Goal: Task Accomplishment & Management: Use online tool/utility

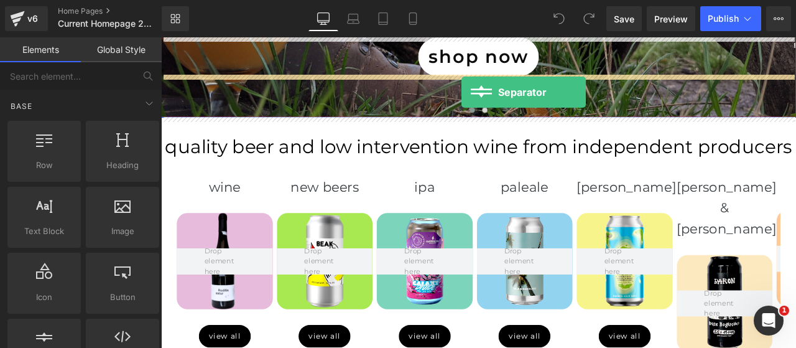
scroll to position [339, 0]
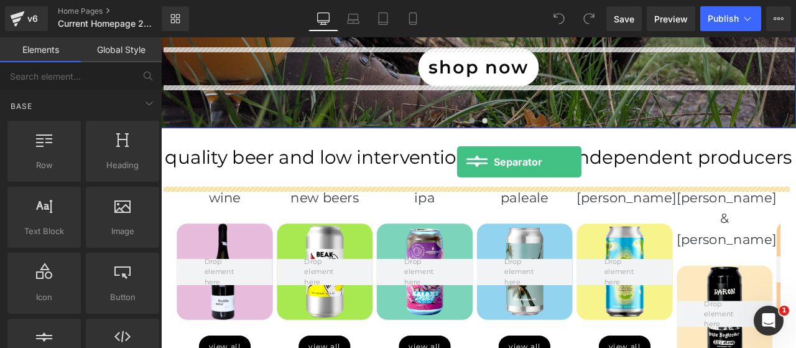
drag, startPoint x: 206, startPoint y: 367, endPoint x: 512, endPoint y: 185, distance: 356.0
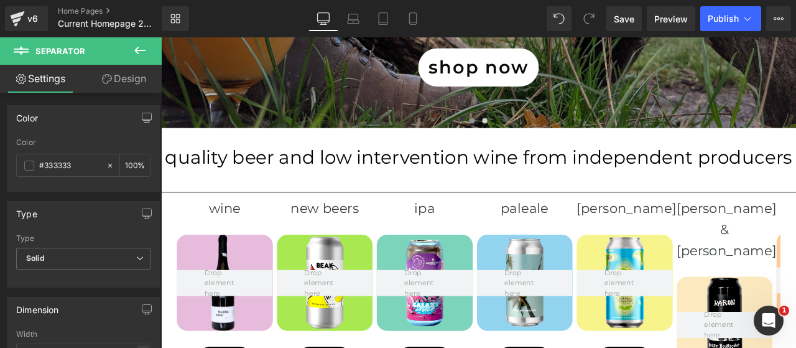
click at [713, 17] on span "Publish" at bounding box center [723, 19] width 31 height 10
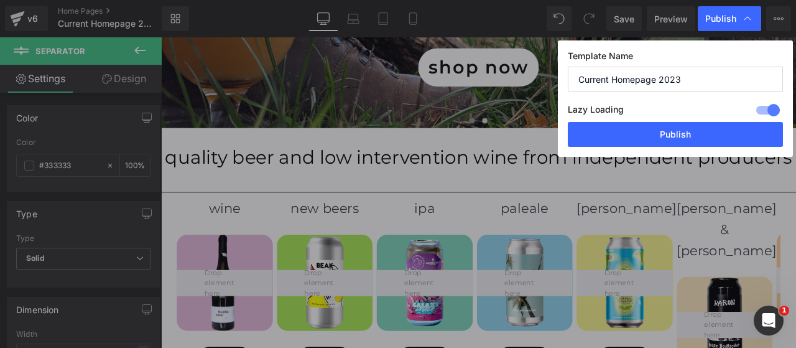
click at [675, 132] on button "Publish" at bounding box center [675, 134] width 215 height 25
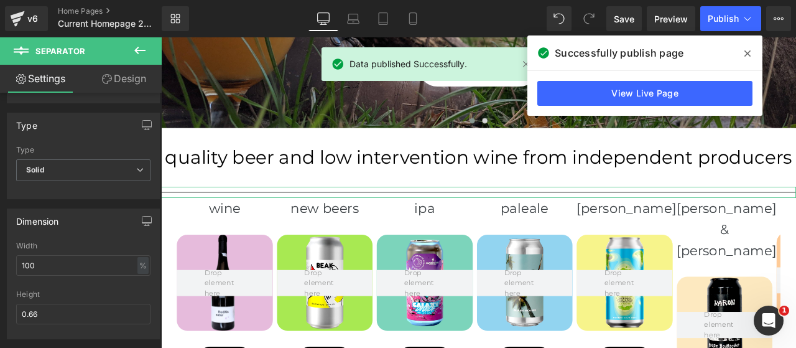
scroll to position [103, 0]
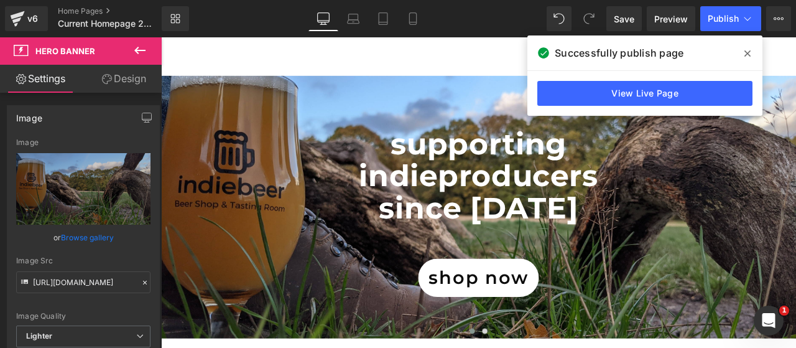
scroll to position [0, 0]
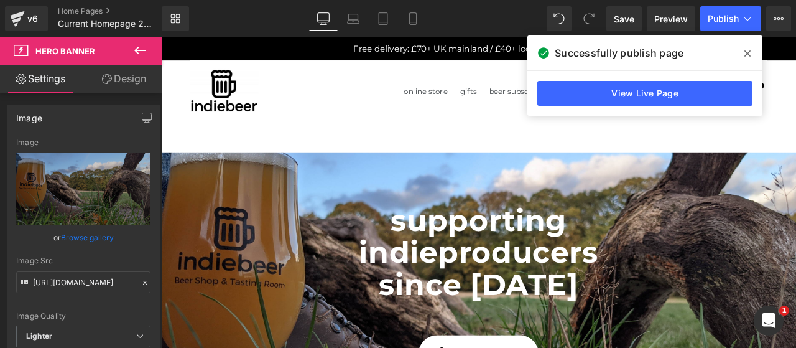
click at [413, 223] on p at bounding box center [537, 215] width 752 height 39
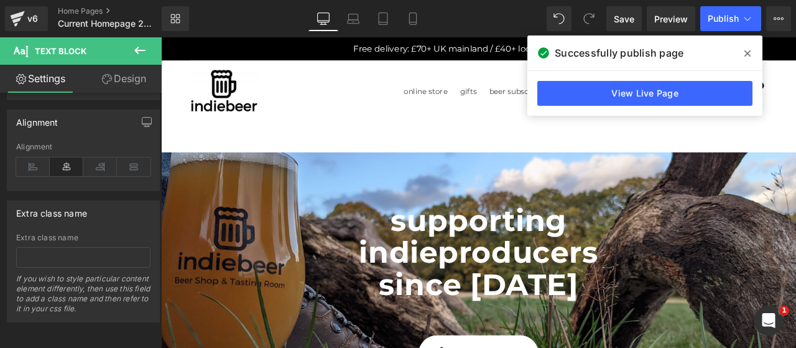
scroll to position [527, 0]
click at [108, 81] on icon at bounding box center [107, 79] width 10 height 10
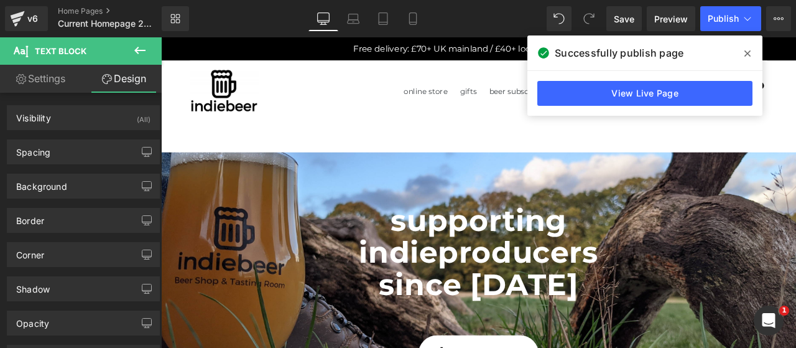
click at [47, 154] on div "Spacing" at bounding box center [33, 148] width 34 height 17
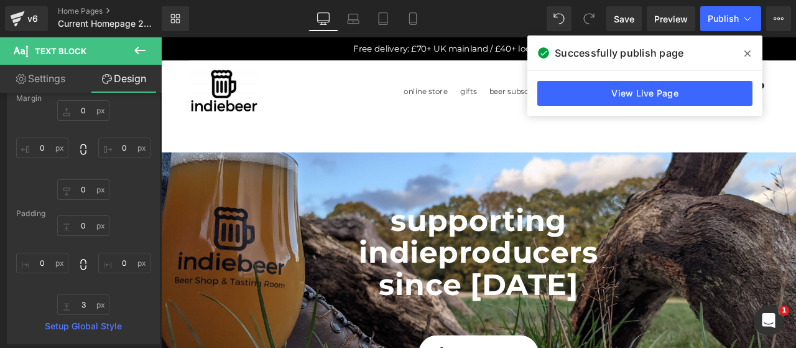
scroll to position [103, 0]
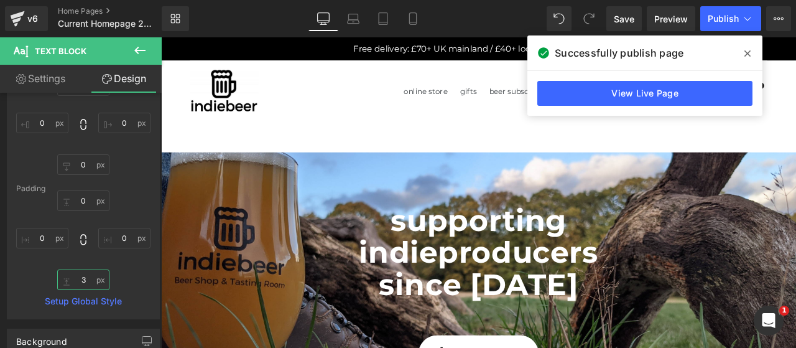
click at [83, 274] on input "text" at bounding box center [83, 279] width 52 height 21
type input "0"
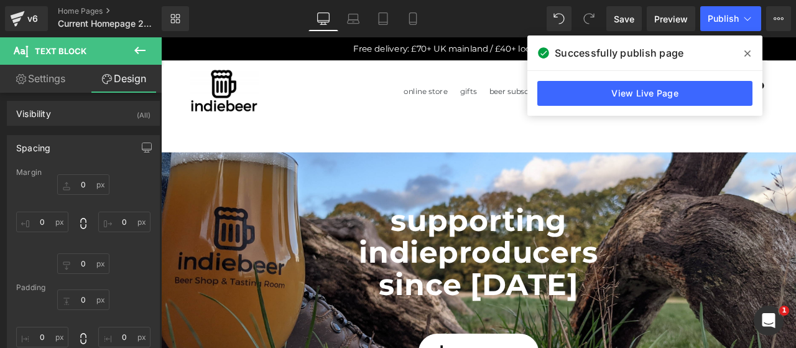
scroll to position [0, 0]
click at [44, 145] on div "Spacing" at bounding box center [33, 148] width 34 height 17
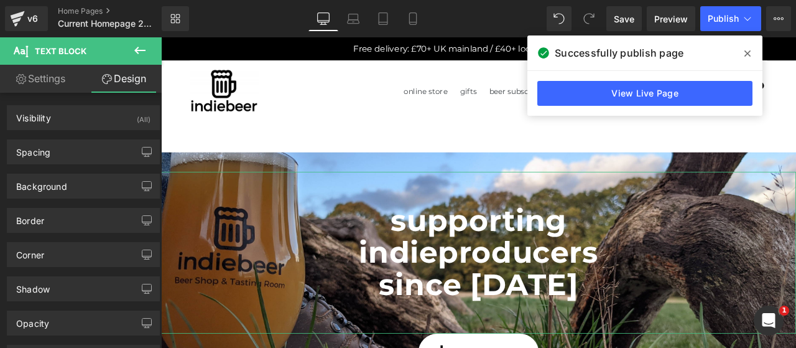
click at [43, 80] on link "Settings" at bounding box center [40, 79] width 81 height 28
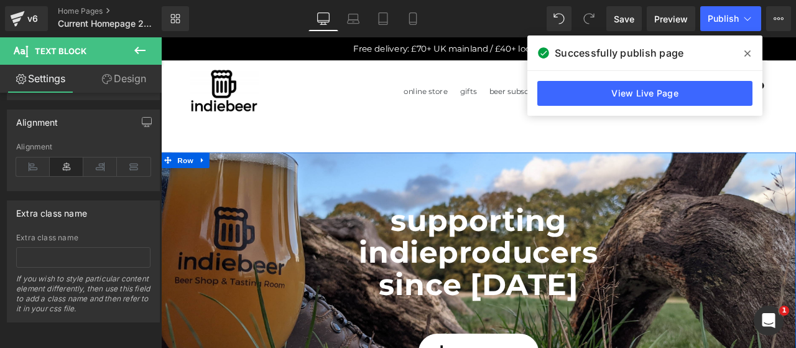
click at [183, 182] on span "Row" at bounding box center [189, 182] width 25 height 19
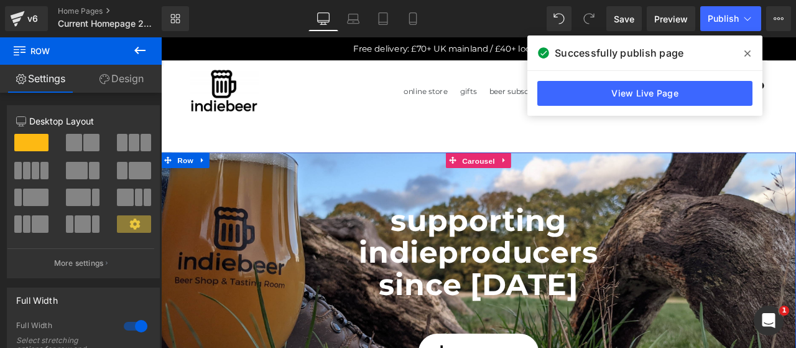
click at [540, 186] on span "Carousel" at bounding box center [537, 183] width 45 height 19
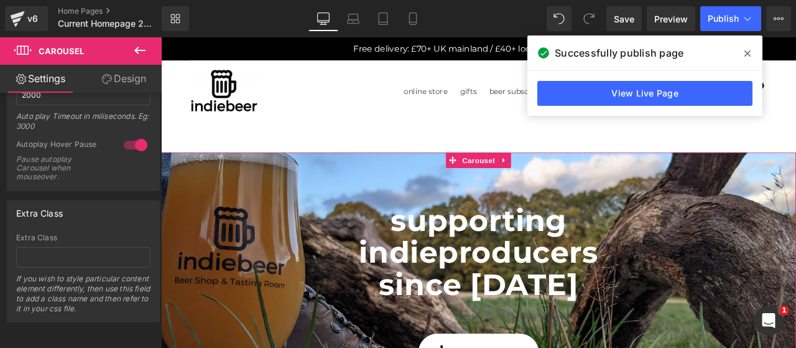
scroll to position [52, 0]
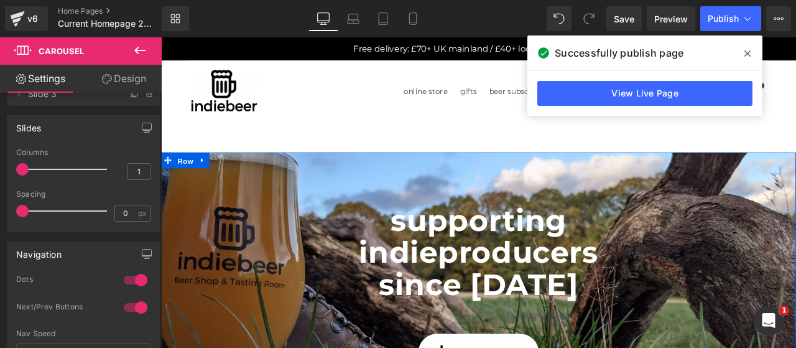
click at [178, 181] on span "Row" at bounding box center [189, 183] width 25 height 19
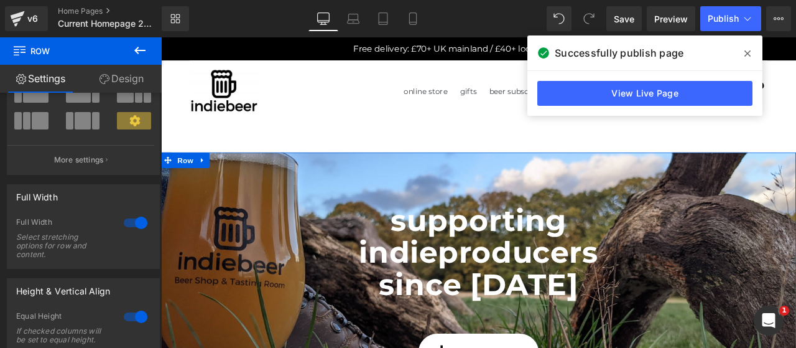
scroll to position [207, 0]
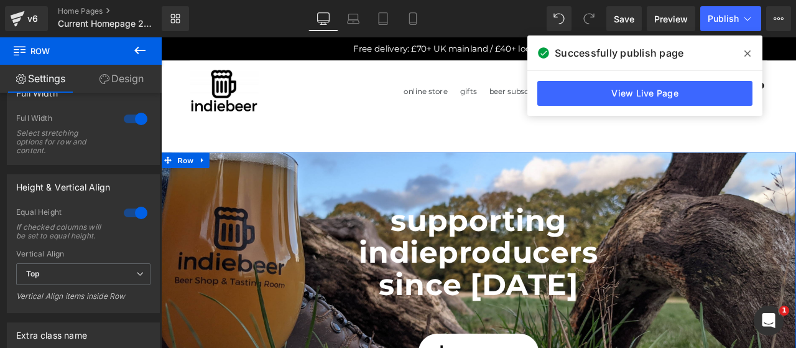
click at [138, 119] on div at bounding box center [136, 119] width 30 height 20
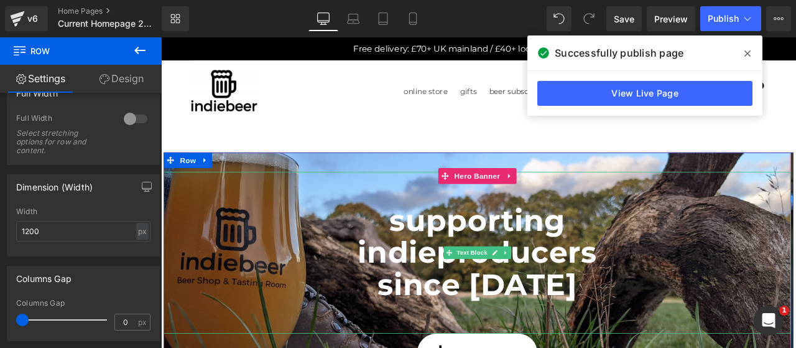
scroll to position [103, 0]
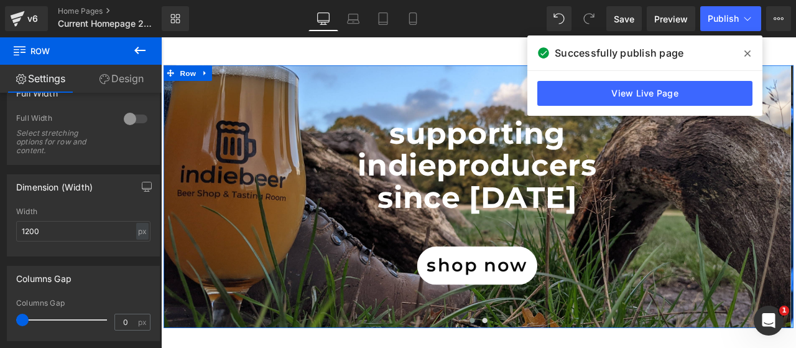
click at [132, 116] on div at bounding box center [136, 119] width 30 height 20
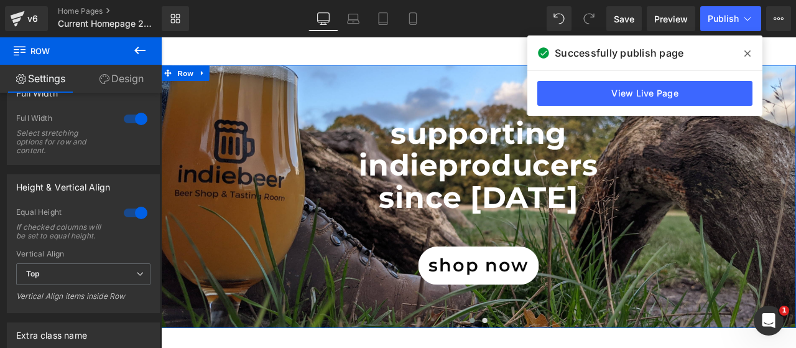
click at [129, 212] on div at bounding box center [136, 213] width 30 height 20
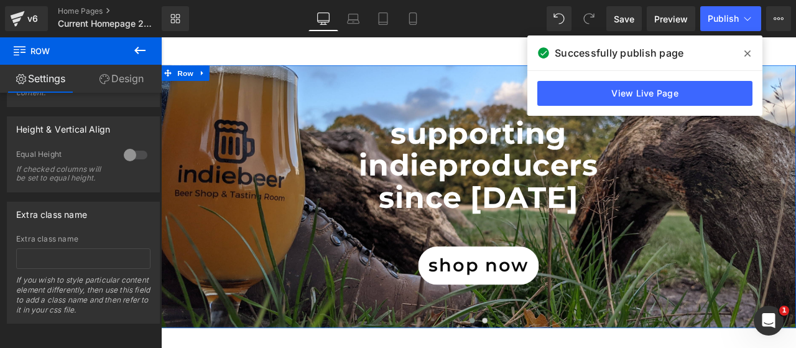
scroll to position [282, 0]
click at [127, 144] on div at bounding box center [136, 154] width 30 height 20
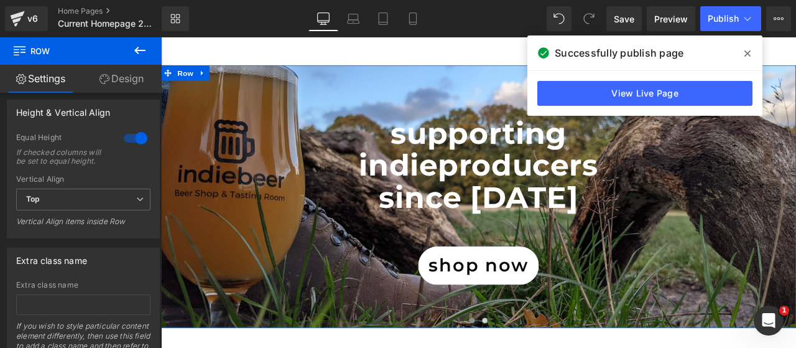
scroll to position [178, 0]
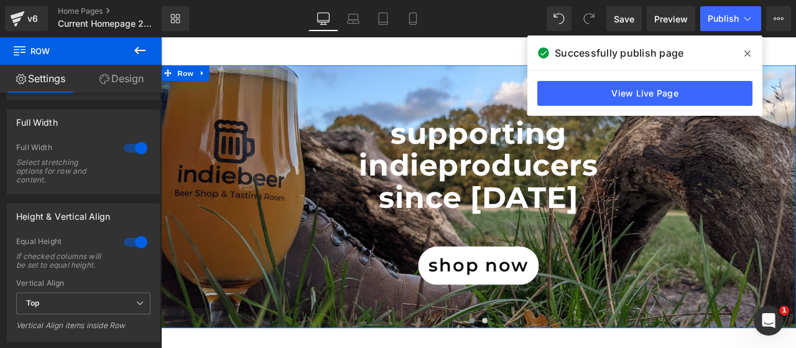
click at [127, 145] on div at bounding box center [136, 148] width 30 height 20
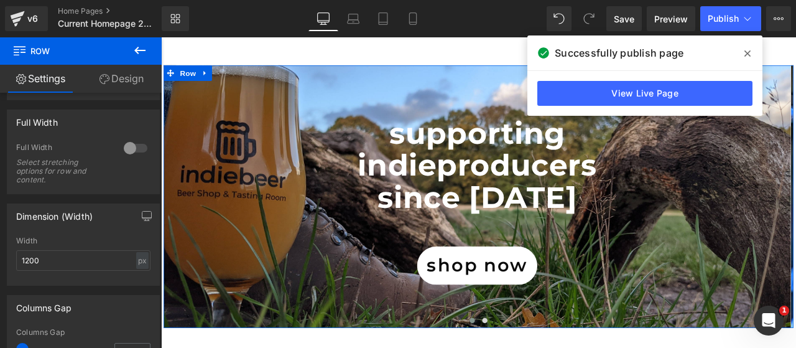
scroll to position [282, 0]
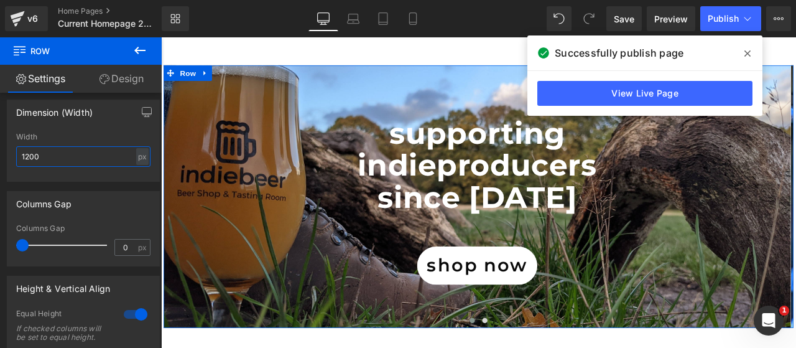
click at [123, 147] on input "1200" at bounding box center [83, 156] width 134 height 21
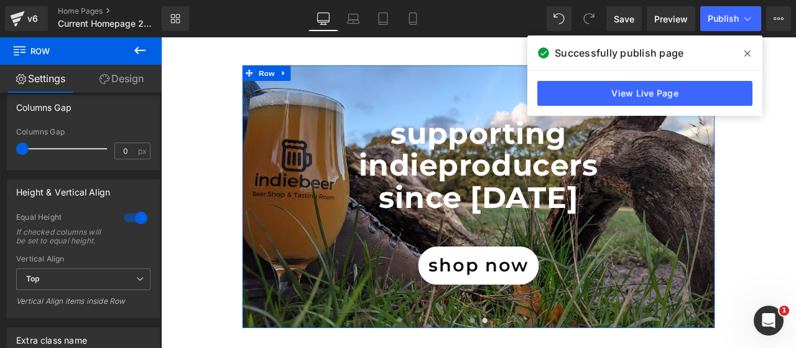
scroll to position [385, 0]
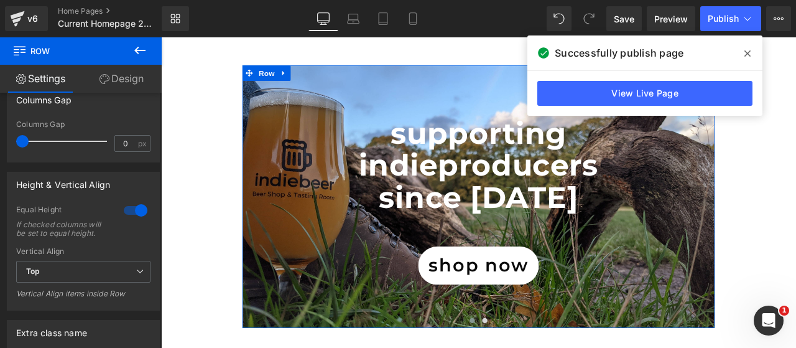
click at [138, 206] on div at bounding box center [136, 210] width 30 height 20
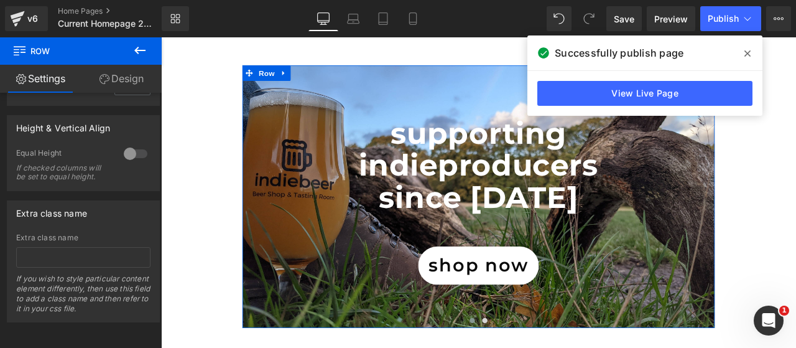
scroll to position [249, 0]
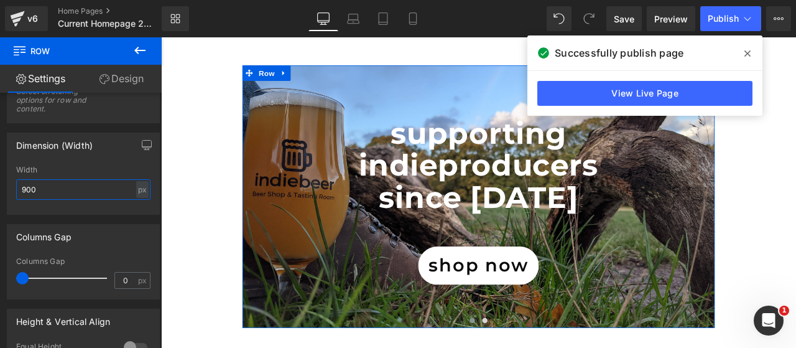
drag, startPoint x: 81, startPoint y: 183, endPoint x: 0, endPoint y: 160, distance: 84.2
click at [0, 160] on div "Dimension (Width) 1200px Width 900 px % px" at bounding box center [83, 168] width 167 height 91
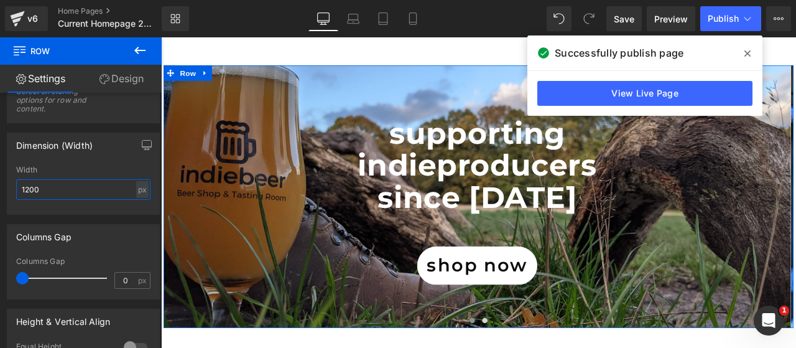
scroll to position [456, 0]
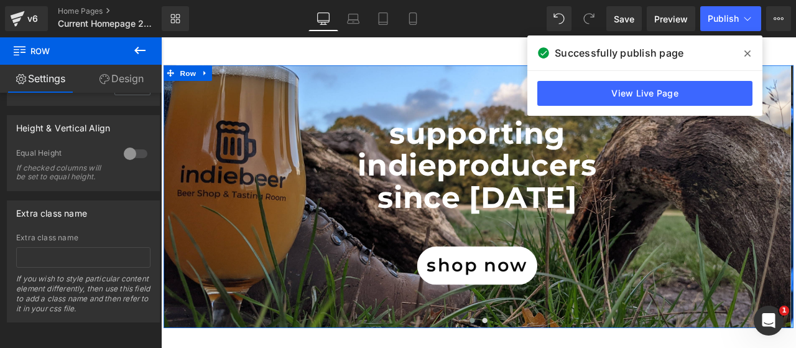
type input "1200"
click at [130, 145] on div at bounding box center [136, 154] width 30 height 20
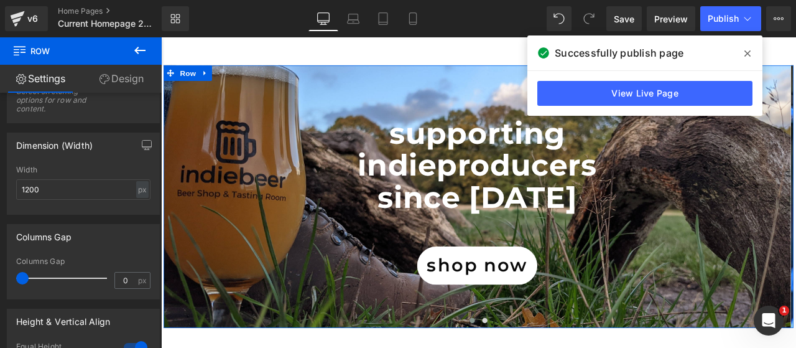
scroll to position [145, 0]
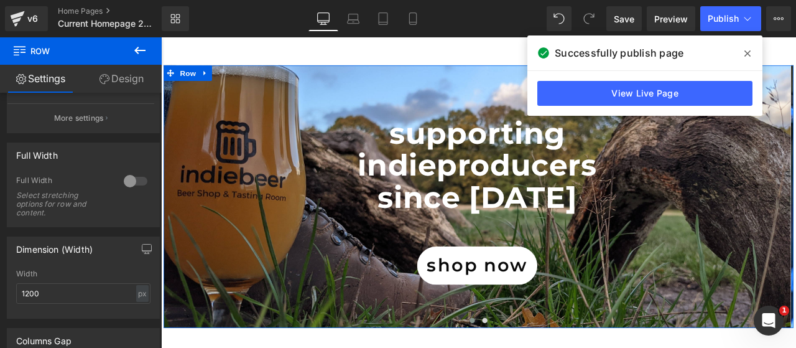
click at [131, 182] on div at bounding box center [136, 181] width 30 height 20
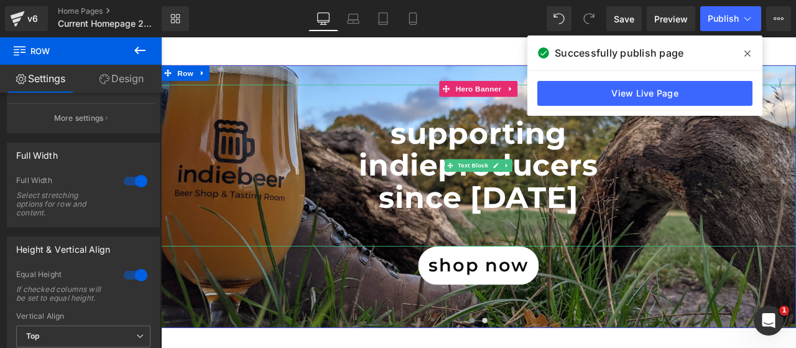
click at [320, 157] on p "supporting" at bounding box center [537, 151] width 752 height 39
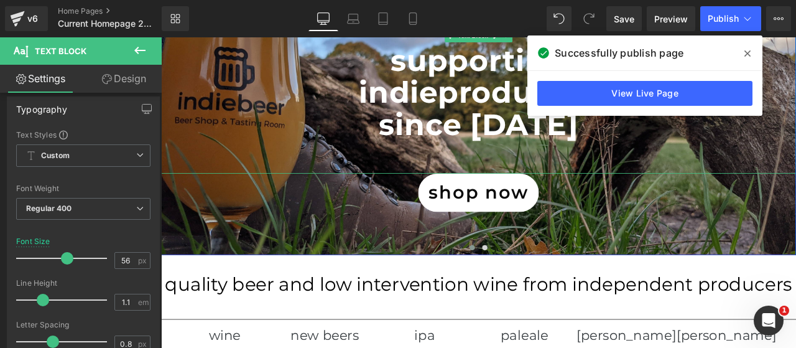
scroll to position [207, 0]
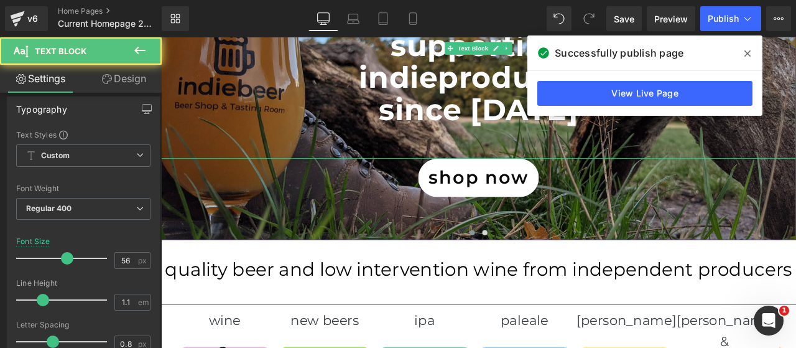
click at [528, 162] on p at bounding box center [537, 161] width 752 height 39
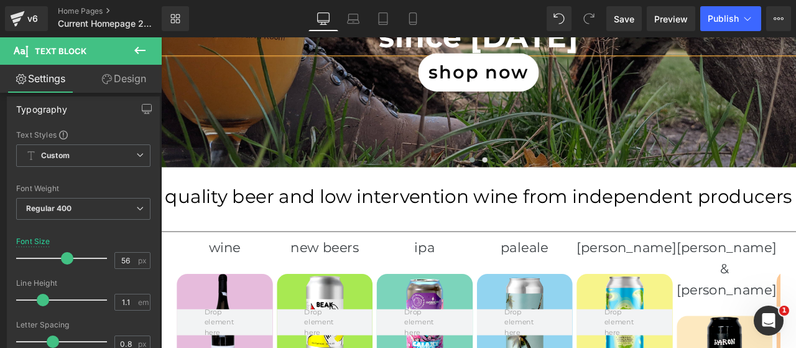
scroll to position [311, 0]
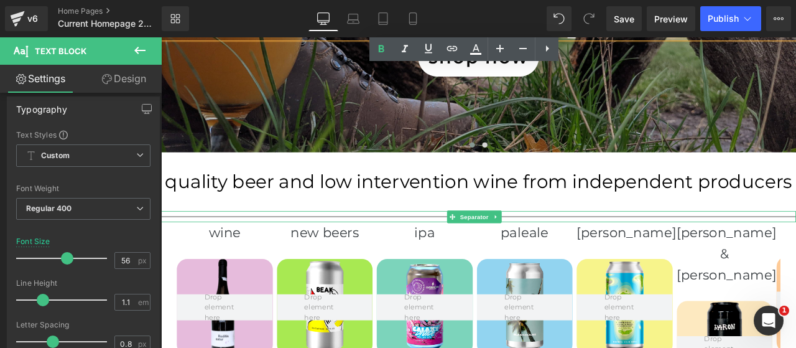
click at [534, 246] on span "Separator" at bounding box center [532, 249] width 39 height 15
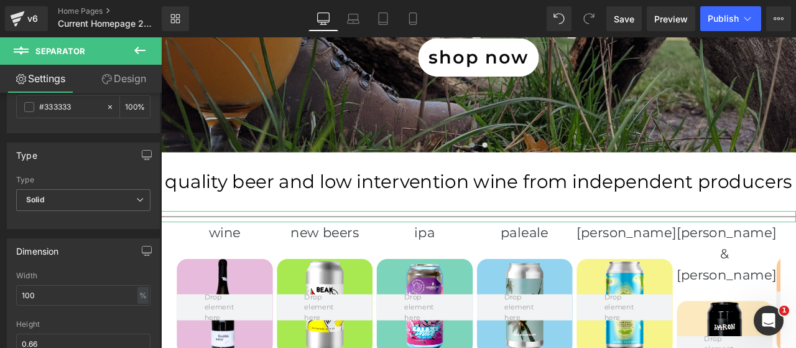
scroll to position [19, 0]
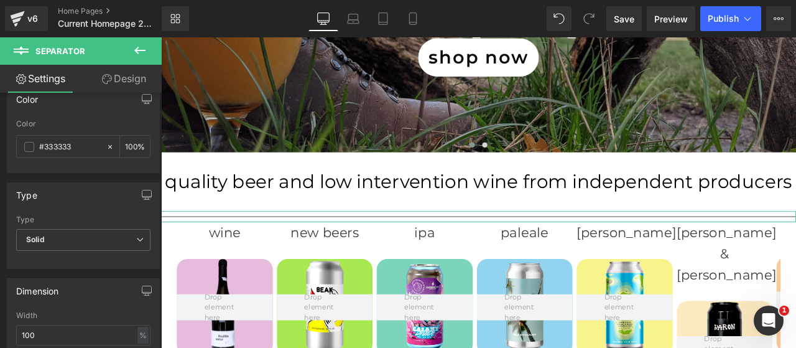
click at [29, 148] on span at bounding box center [29, 147] width 10 height 10
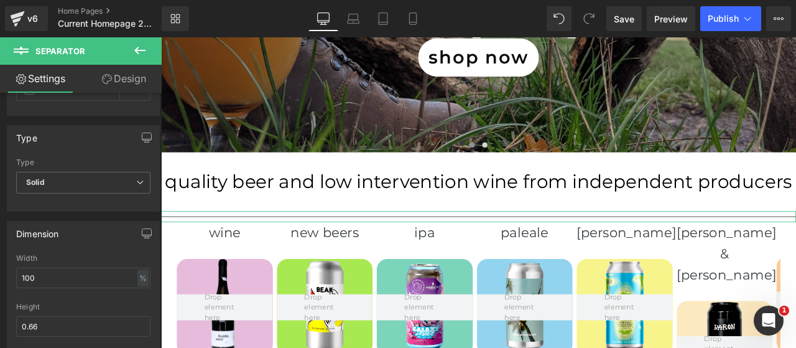
scroll to position [103, 0]
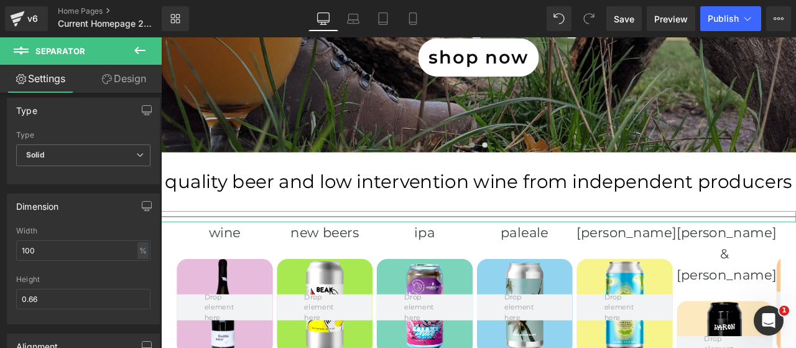
click at [73, 154] on span "Solid" at bounding box center [83, 155] width 134 height 22
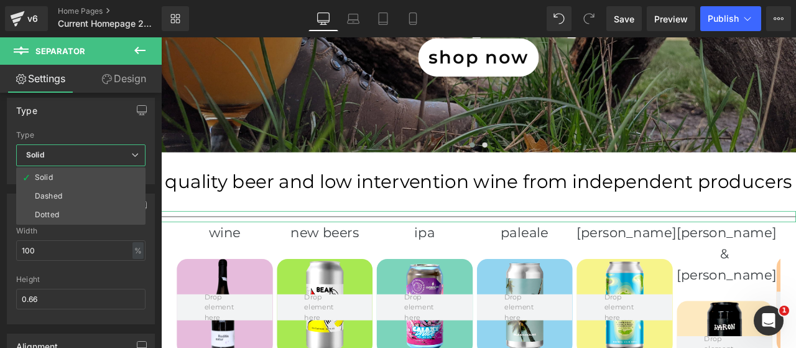
click at [73, 154] on span "Solid" at bounding box center [80, 155] width 129 height 22
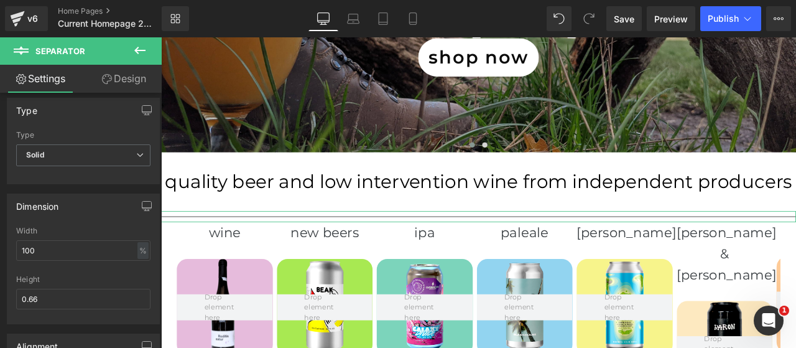
click at [76, 175] on div at bounding box center [83, 176] width 134 height 8
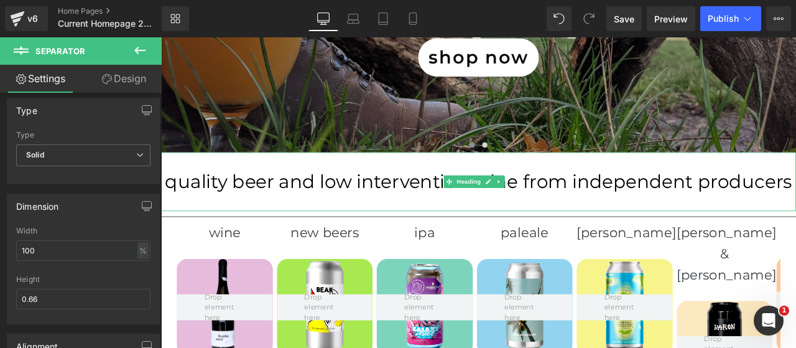
click at [331, 236] on div "quality beer and low intervention wine from independent producers" at bounding box center [537, 208] width 752 height 70
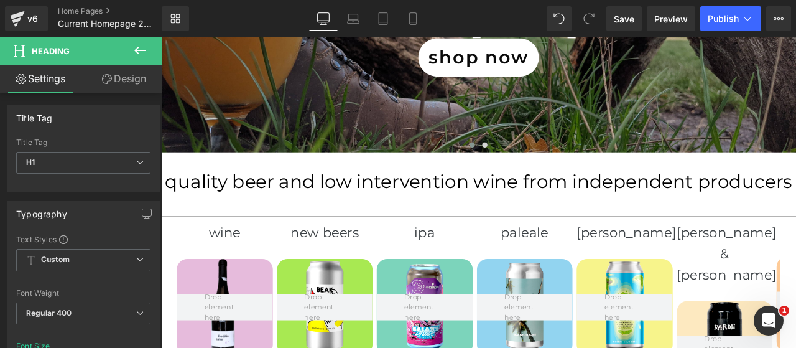
click at [629, 21] on span "Save" at bounding box center [624, 18] width 21 height 13
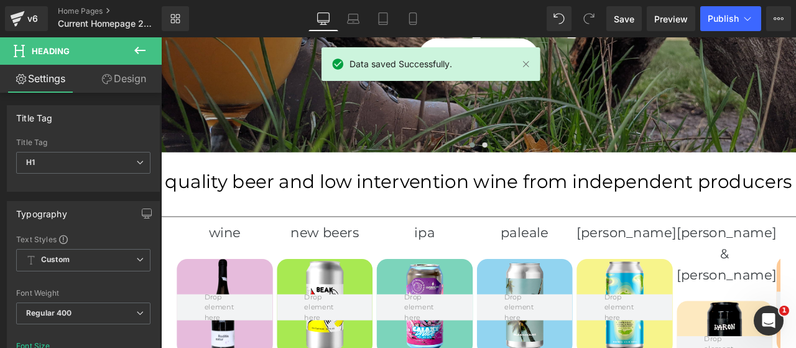
click at [710, 18] on span "Publish" at bounding box center [723, 19] width 31 height 10
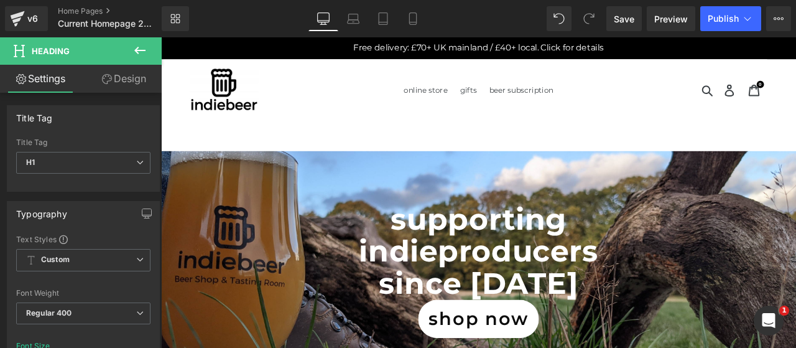
scroll to position [0, 0]
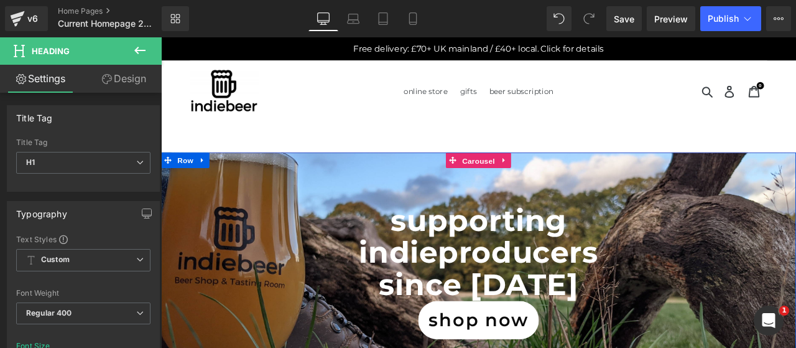
click at [529, 181] on span "Carousel" at bounding box center [537, 183] width 45 height 19
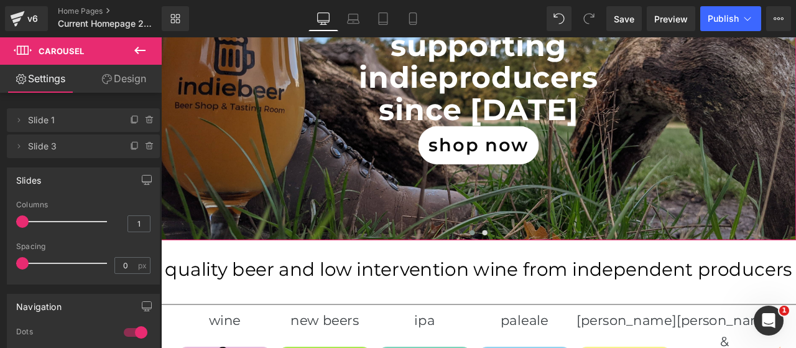
click at [49, 121] on span "Slide 1" at bounding box center [71, 120] width 86 height 24
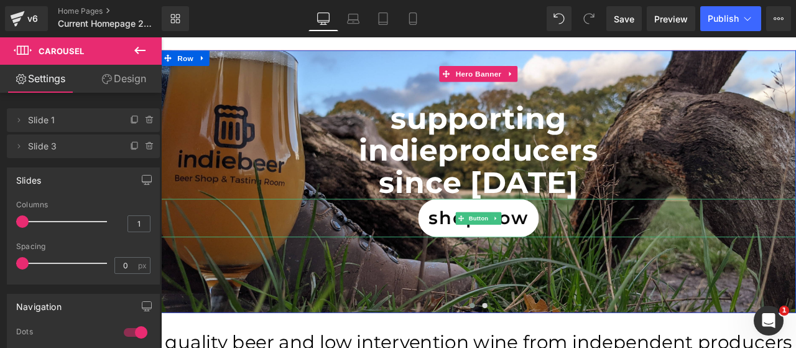
scroll to position [103, 0]
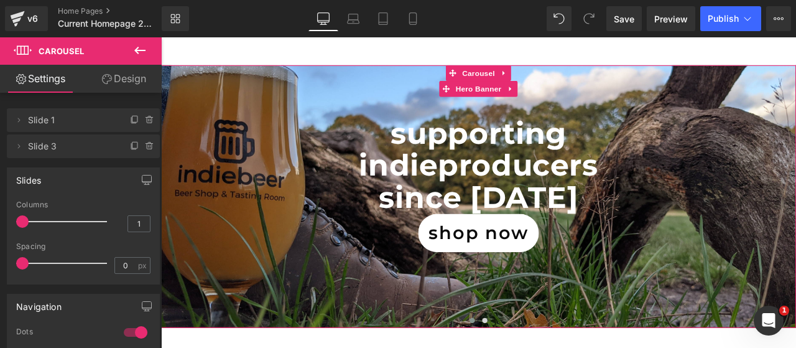
click at [21, 119] on icon at bounding box center [19, 120] width 10 height 10
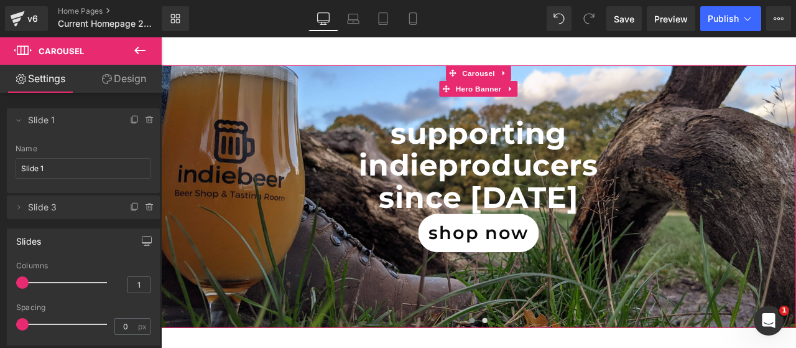
click at [21, 119] on icon at bounding box center [19, 120] width 4 height 2
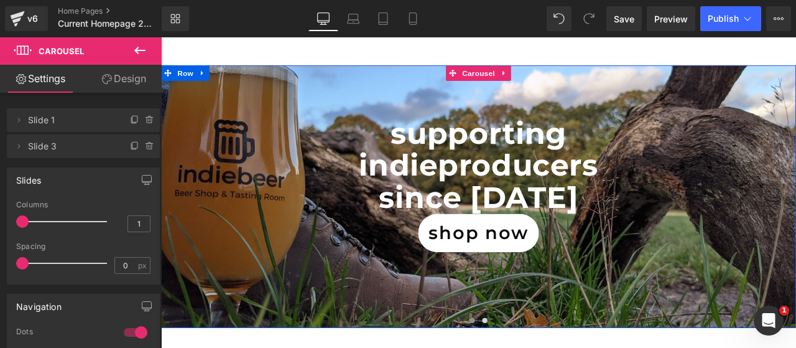
click at [528, 78] on span "Carousel" at bounding box center [537, 79] width 45 height 19
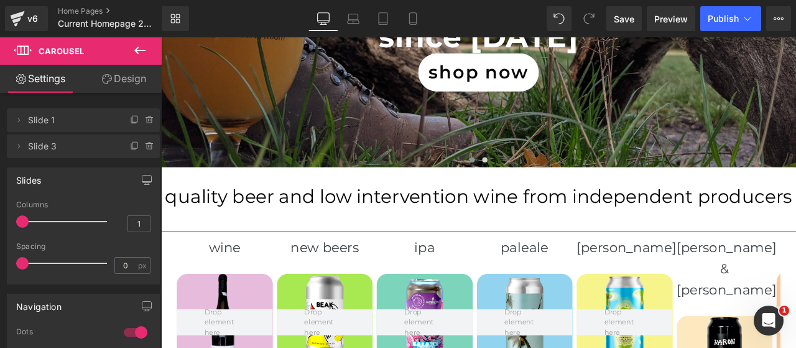
scroll to position [311, 0]
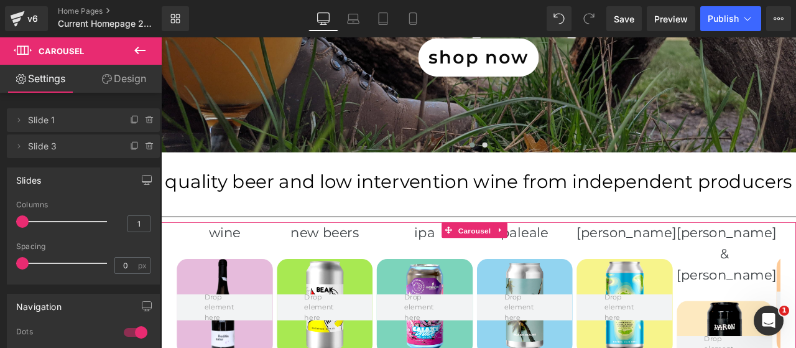
click at [519, 266] on span "Carousel" at bounding box center [532, 266] width 45 height 19
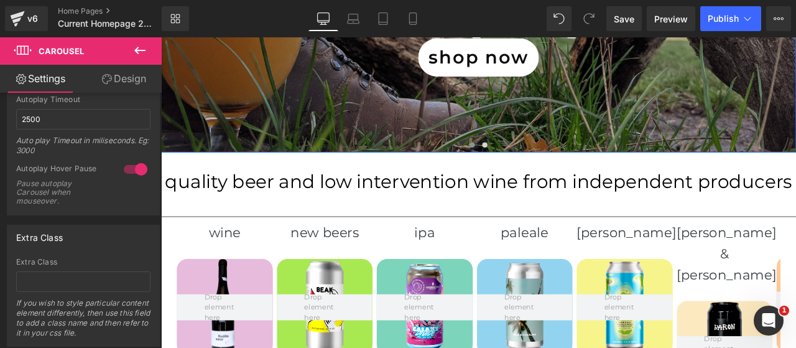
scroll to position [207, 0]
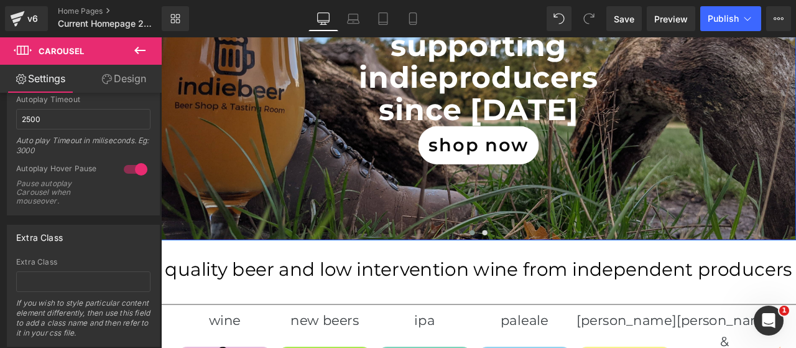
click at [514, 105] on b "since [DATE]" at bounding box center [537, 123] width 237 height 42
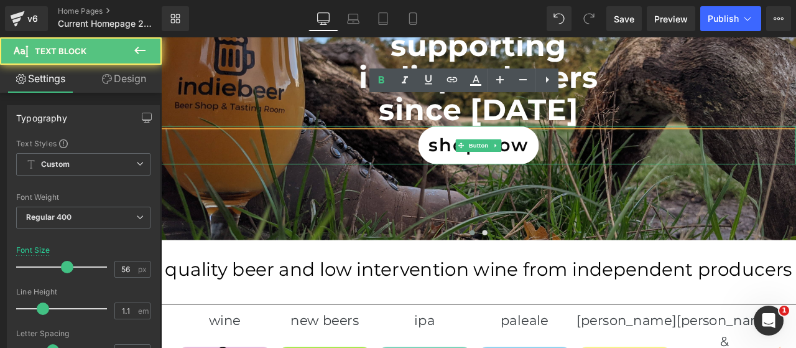
click at [400, 164] on div "shop now" at bounding box center [537, 164] width 752 height 45
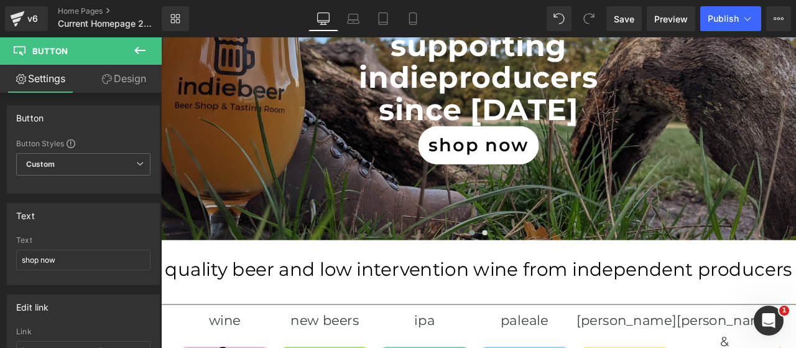
scroll to position [0, 0]
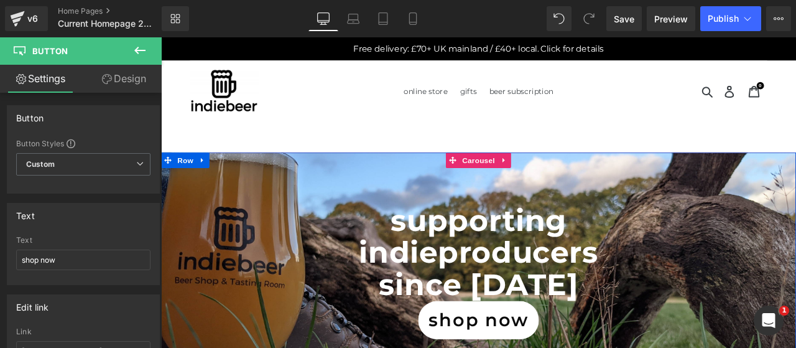
click at [540, 181] on span "Carousel" at bounding box center [537, 182] width 45 height 19
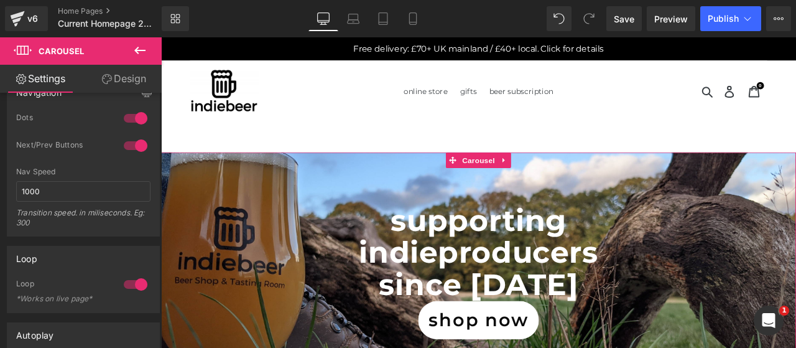
scroll to position [207, 0]
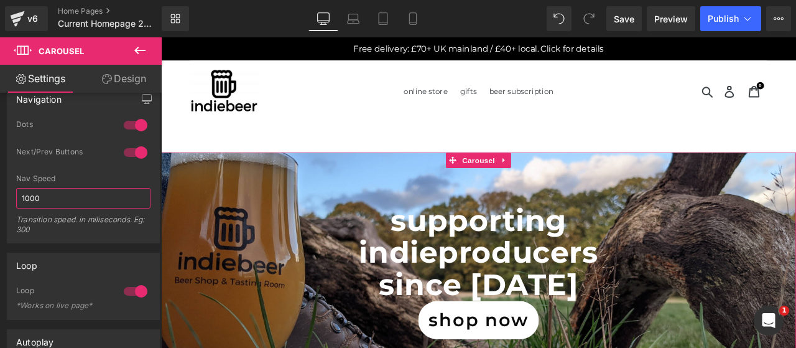
drag, startPoint x: 72, startPoint y: 193, endPoint x: 11, endPoint y: 185, distance: 62.0
click at [11, 185] on div "1 Dots 1 Dots 1 Dots 1 Dots 1 Next/Prev Buttons 1 Next/Prev Buttons 0 Next/Prev…" at bounding box center [83, 180] width 152 height 123
type input "2000"
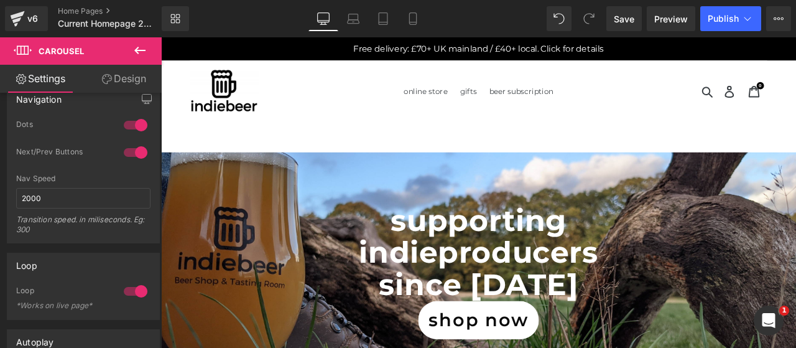
click at [627, 24] on span "Save" at bounding box center [624, 18] width 21 height 13
click at [716, 18] on span "Publish" at bounding box center [723, 19] width 31 height 10
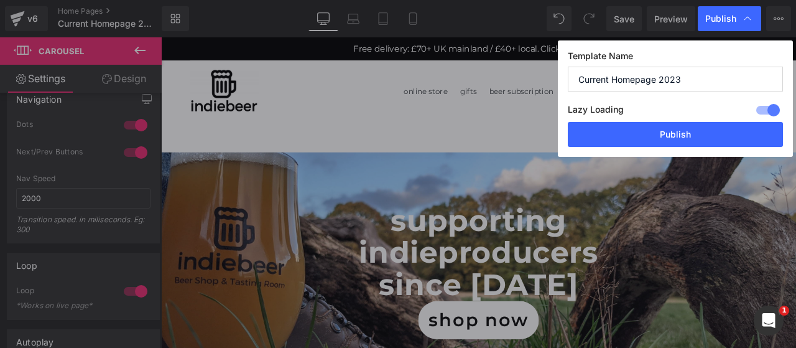
click at [667, 131] on button "Publish" at bounding box center [675, 134] width 215 height 25
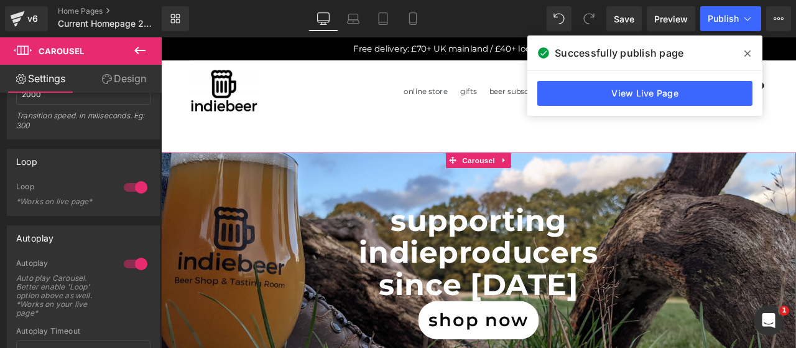
scroll to position [414, 0]
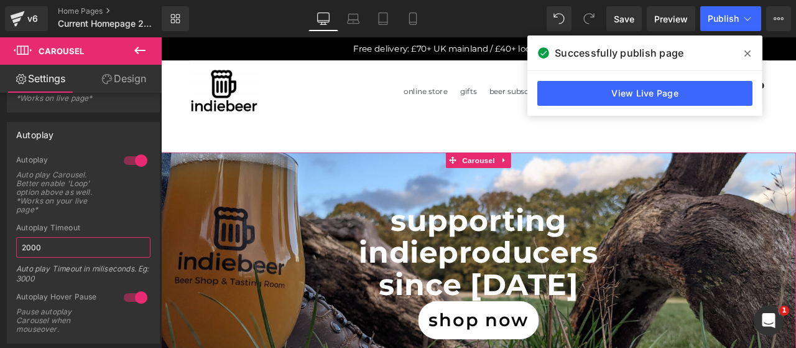
click at [81, 243] on input "2000" at bounding box center [83, 247] width 134 height 21
type input "3000"
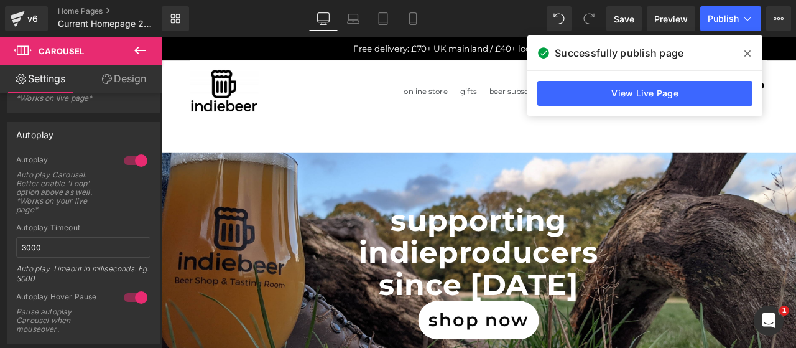
click at [716, 17] on span "Publish" at bounding box center [723, 19] width 31 height 10
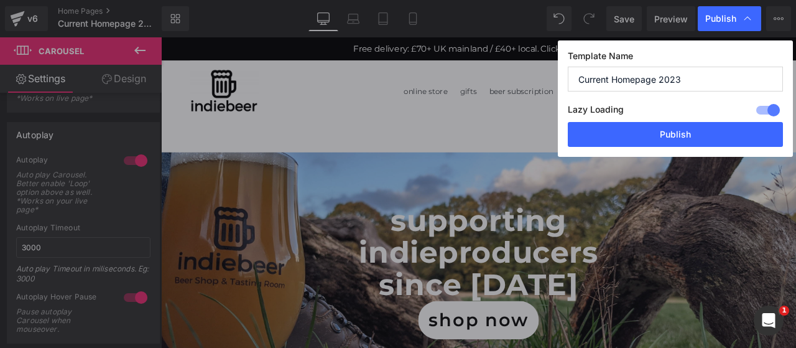
click at [674, 133] on button "Publish" at bounding box center [675, 134] width 215 height 25
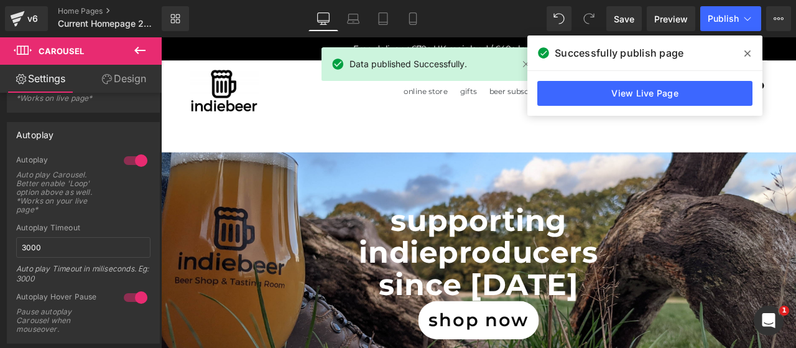
click at [657, 94] on link "View Live Page" at bounding box center [644, 93] width 215 height 25
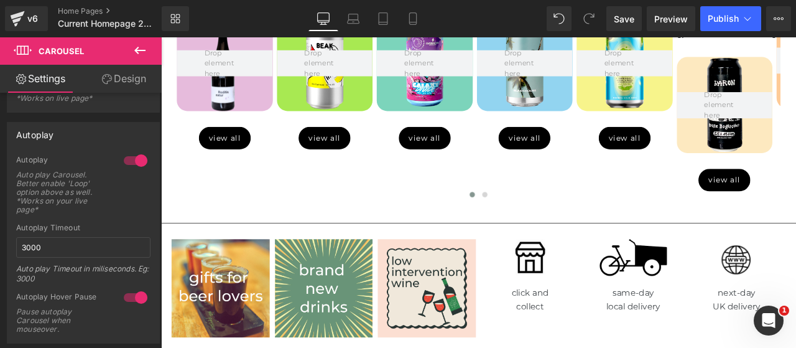
scroll to position [725, 0]
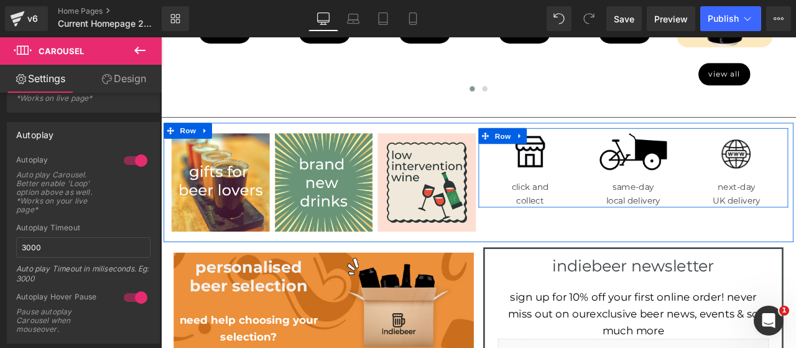
click at [562, 145] on span "Row" at bounding box center [565, 154] width 25 height 19
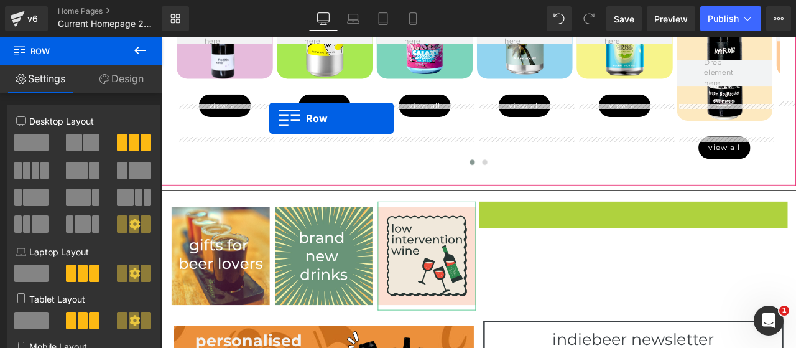
scroll to position [625, 0]
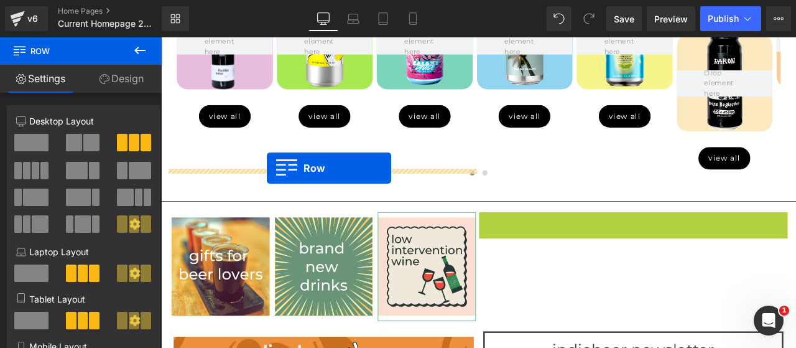
drag, startPoint x: 542, startPoint y: 99, endPoint x: 286, endPoint y: 191, distance: 271.8
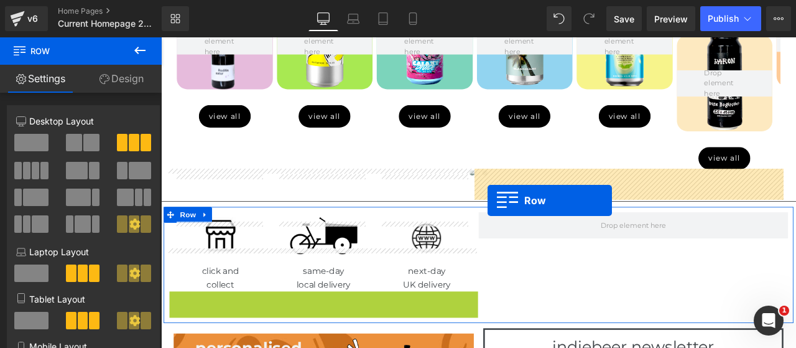
drag, startPoint x: 173, startPoint y: 296, endPoint x: 548, endPoint y: 230, distance: 380.7
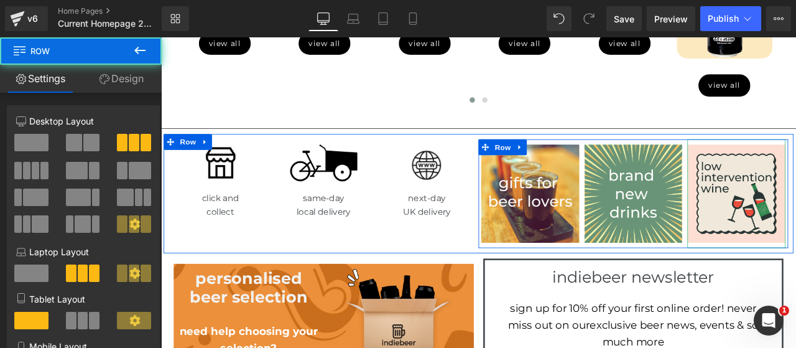
scroll to position [729, 0]
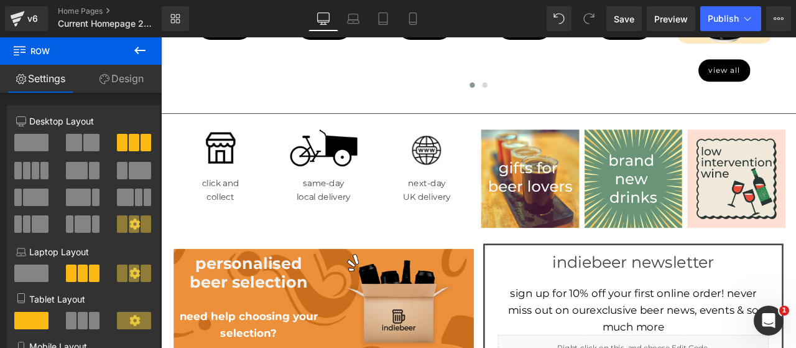
click at [724, 15] on span "Publish" at bounding box center [723, 19] width 31 height 10
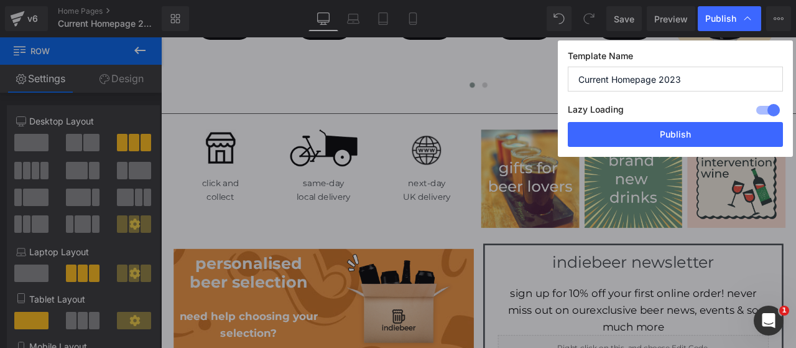
drag, startPoint x: 673, startPoint y: 138, endPoint x: 592, endPoint y: 95, distance: 92.3
click at [673, 138] on button "Publish" at bounding box center [675, 134] width 215 height 25
